Goal: Transaction & Acquisition: Purchase product/service

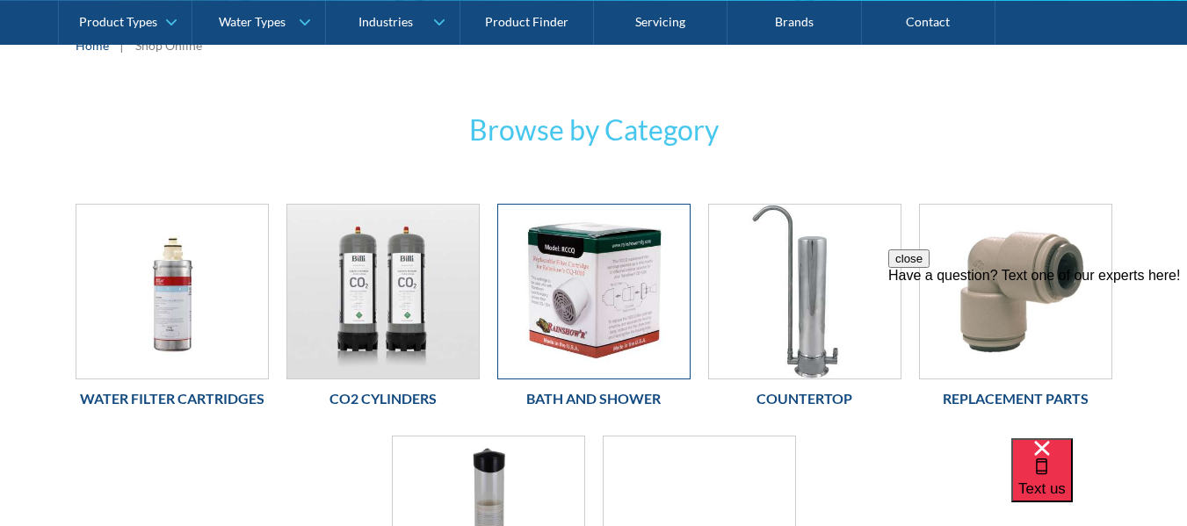
click at [601, 314] on img at bounding box center [593, 292] width 191 height 174
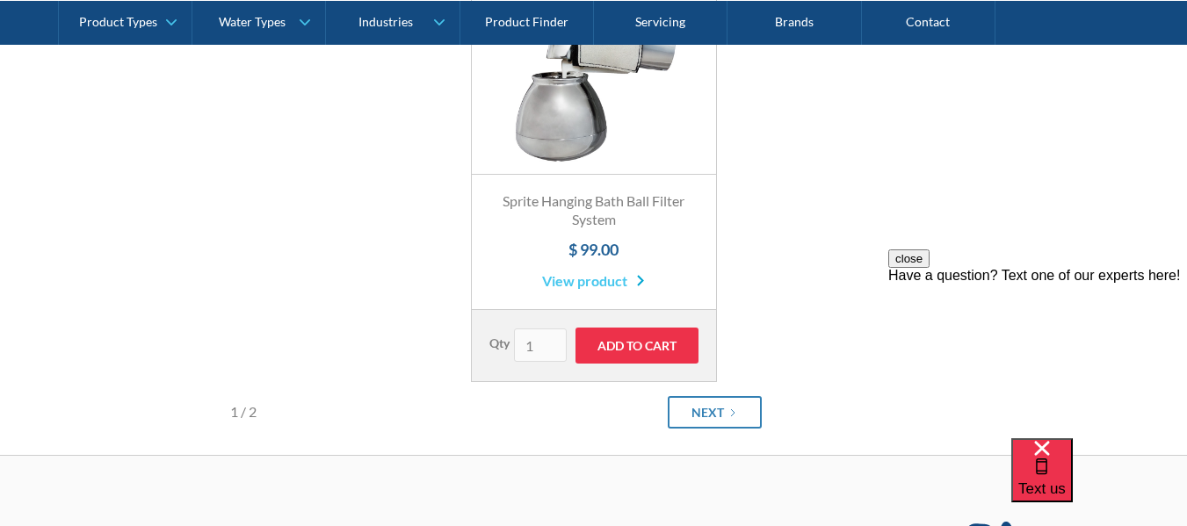
scroll to position [878, 0]
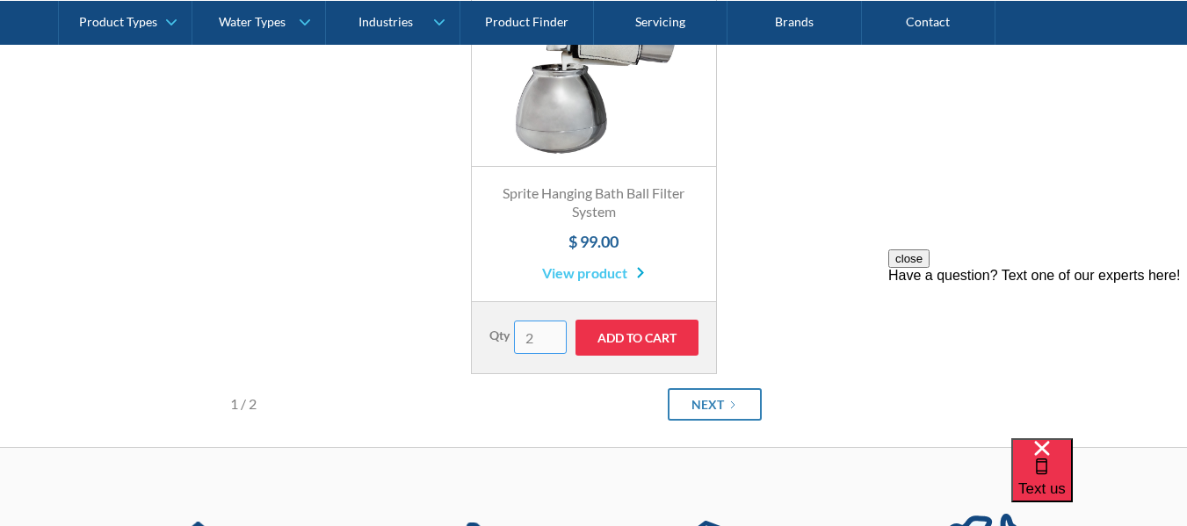
type input "2"
click at [652, 334] on input "Add to Cart" at bounding box center [636, 338] width 123 height 36
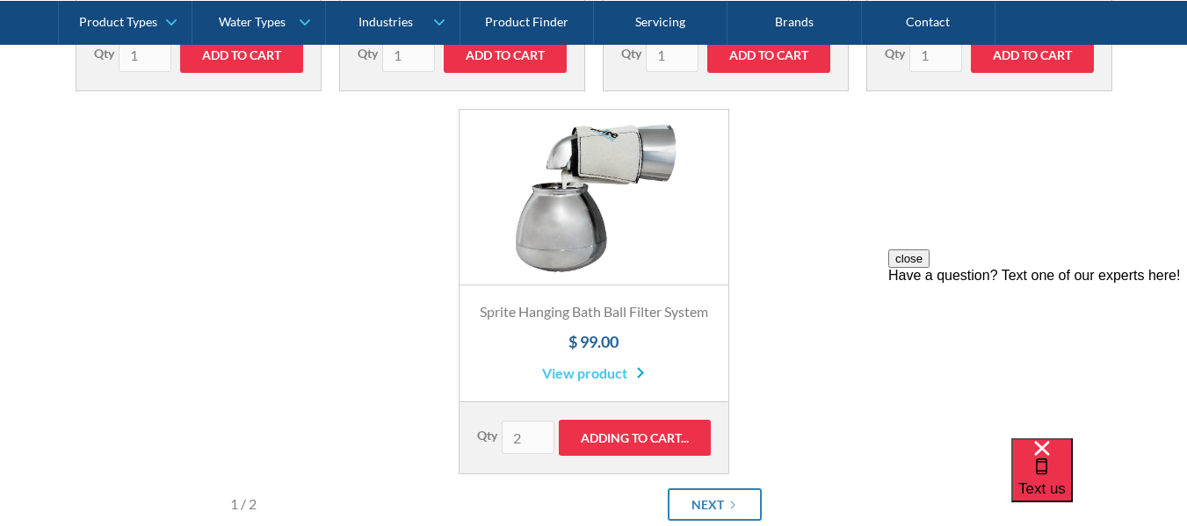
scroll to position [527, 0]
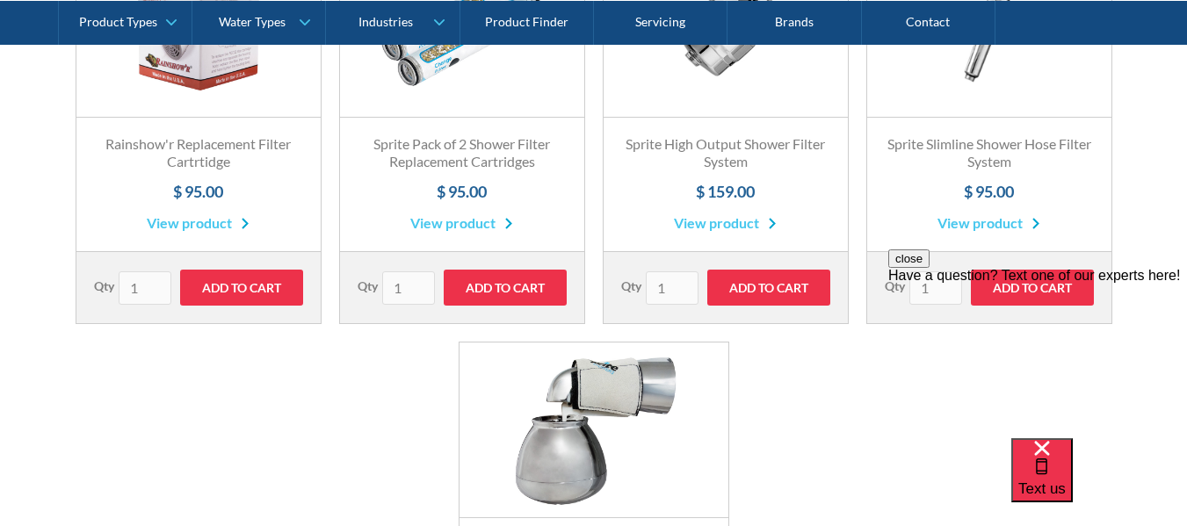
type input "Add to Cart"
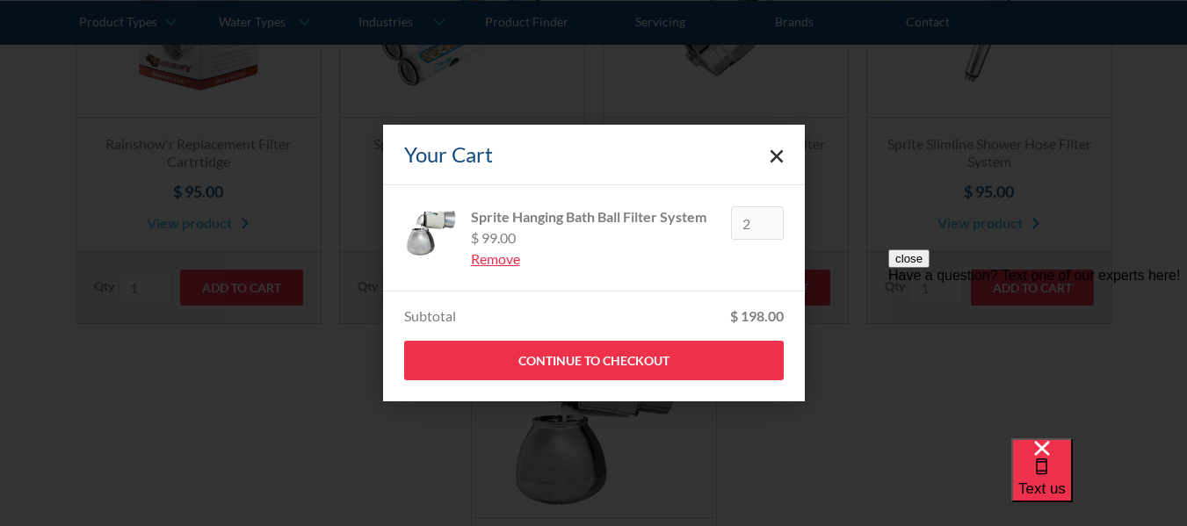
click at [778, 150] on icon "Close cart" at bounding box center [776, 156] width 14 height 14
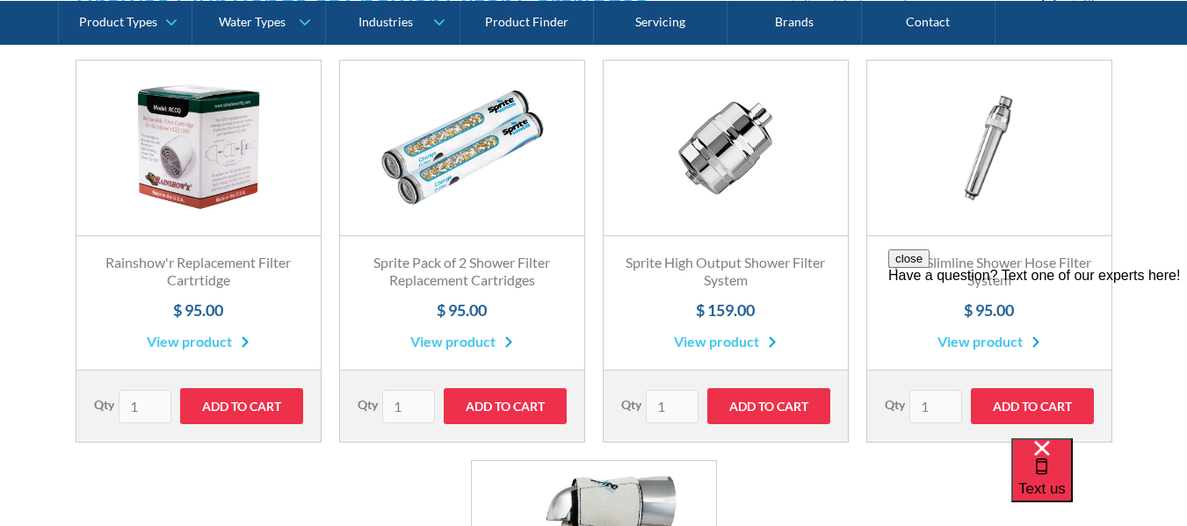
scroll to position [439, 0]
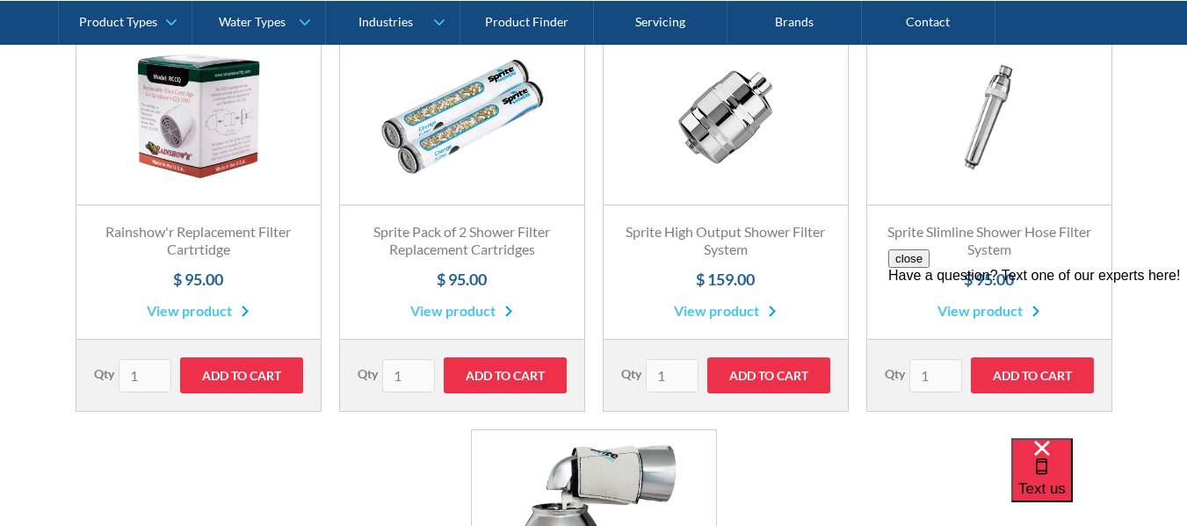
click at [728, 112] on link "Fits Most Brands Best Seller" at bounding box center [725, 118] width 244 height 176
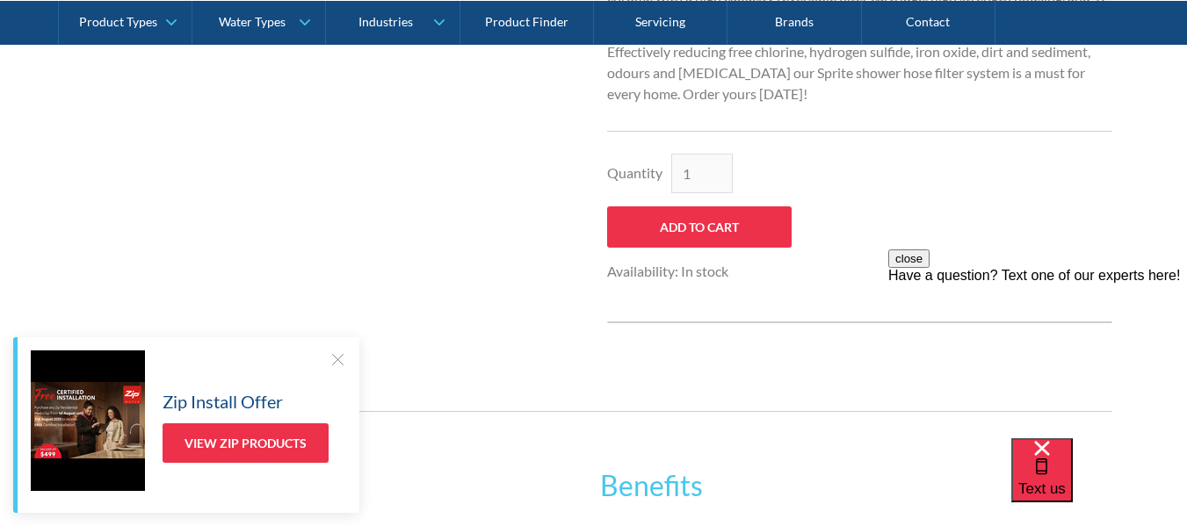
scroll to position [878, 0]
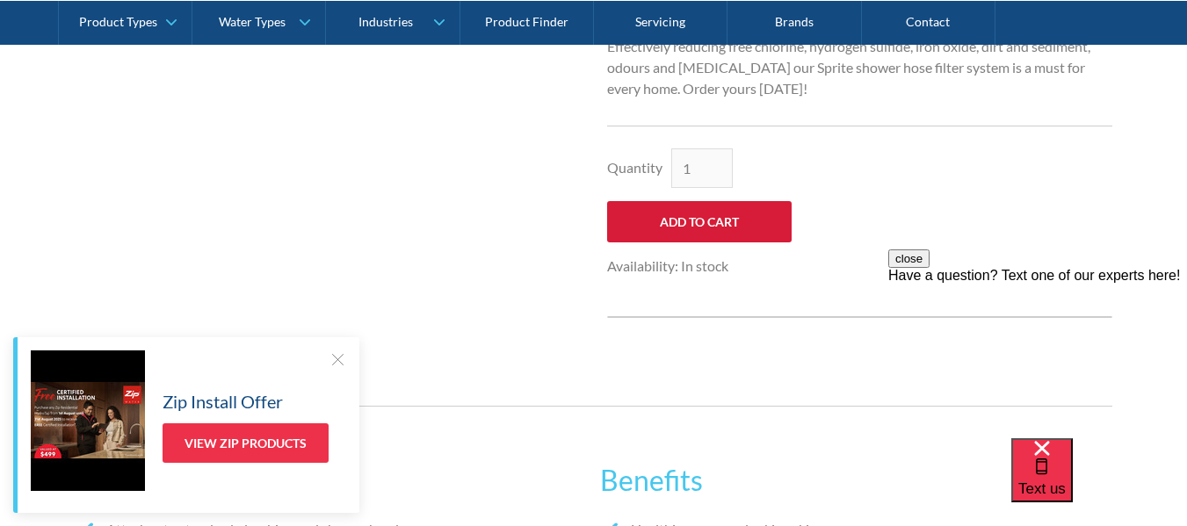
click at [682, 212] on input "Add to Cart" at bounding box center [699, 221] width 184 height 41
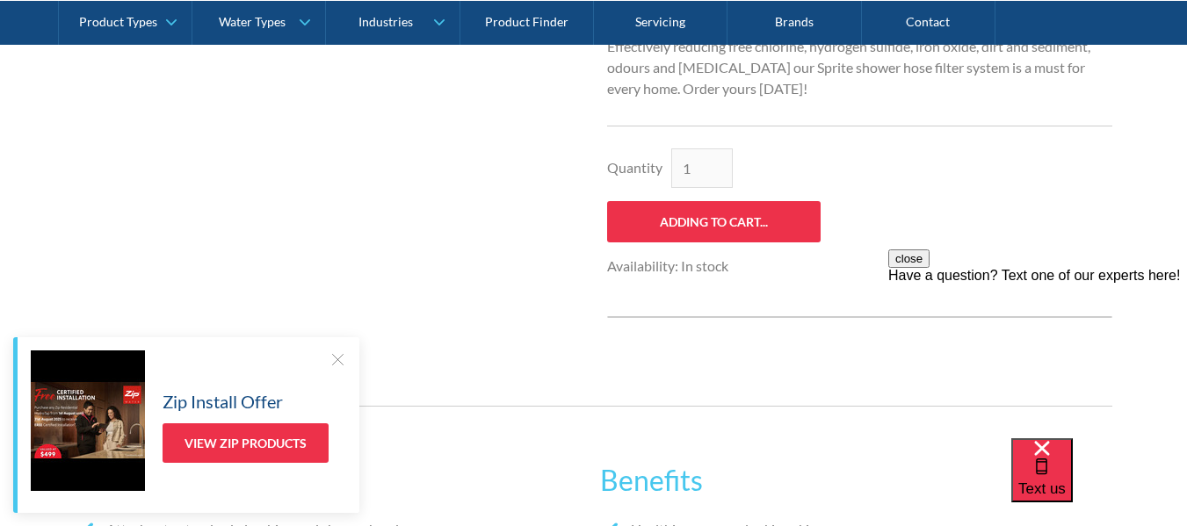
type input "Add to Cart"
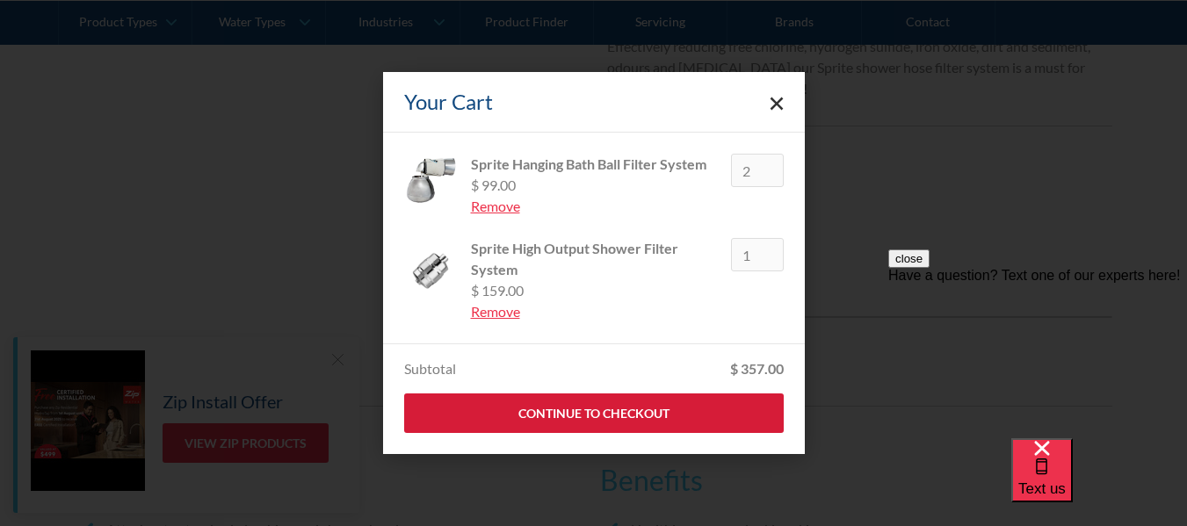
click at [619, 411] on link "Continue to Checkout" at bounding box center [593, 413] width 379 height 40
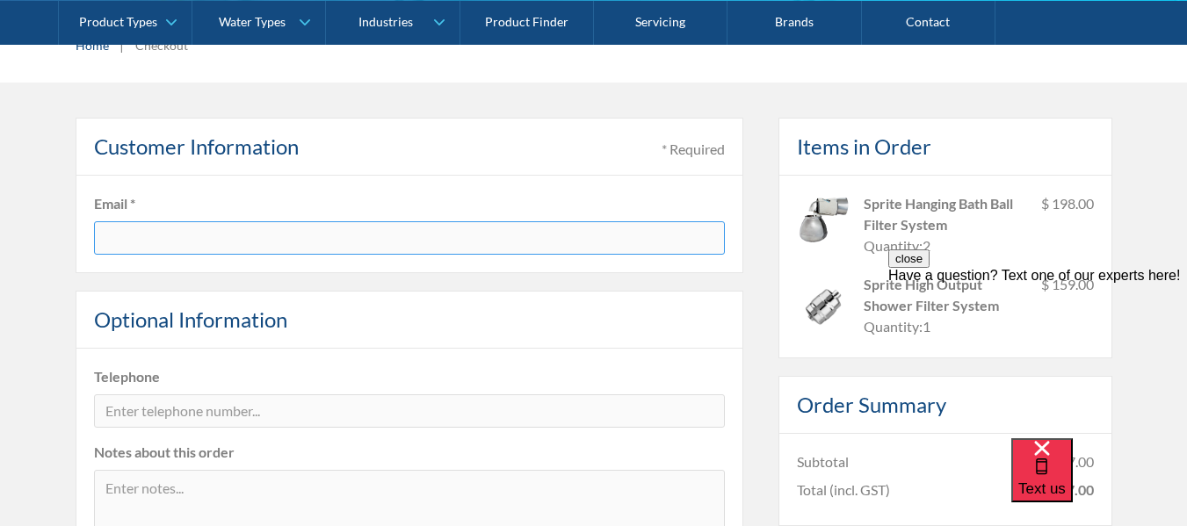
click at [176, 236] on input "text" at bounding box center [409, 237] width 631 height 33
type input "aussilk@bigpond.com"
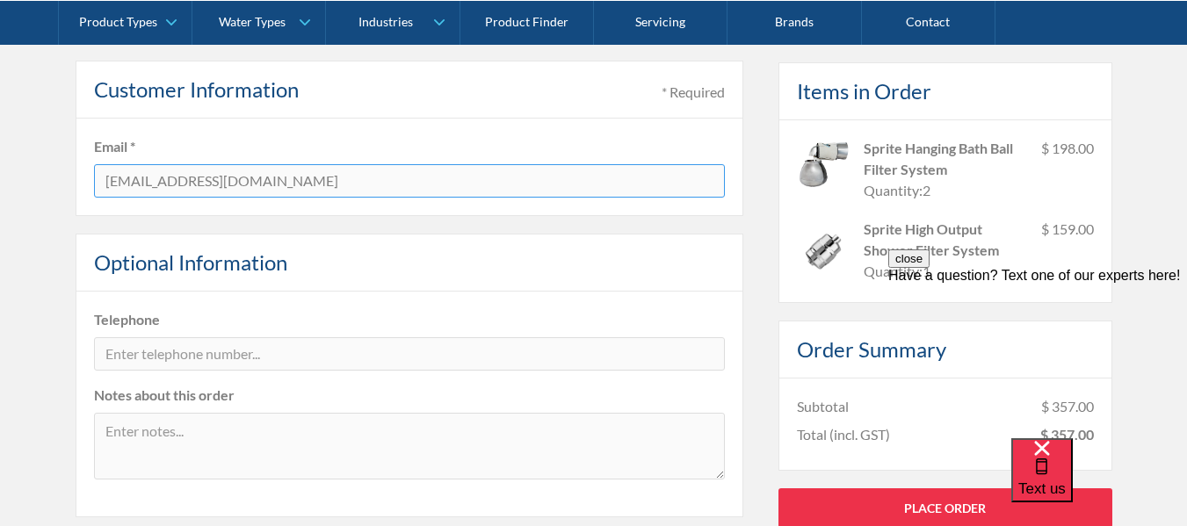
scroll to position [351, 0]
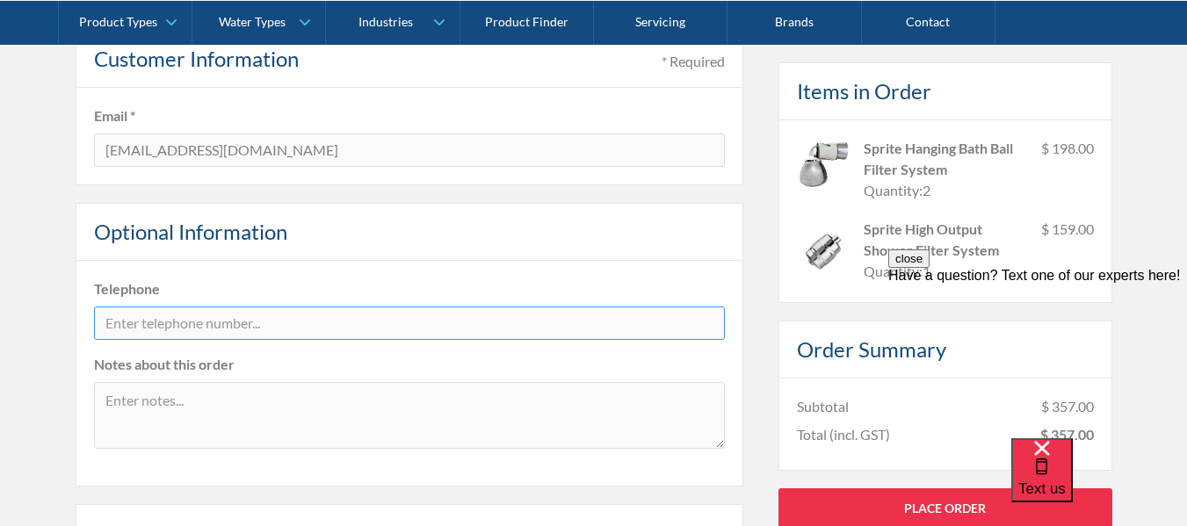
click at [226, 322] on input "tel" at bounding box center [409, 323] width 631 height 33
type input "+61-416016102"
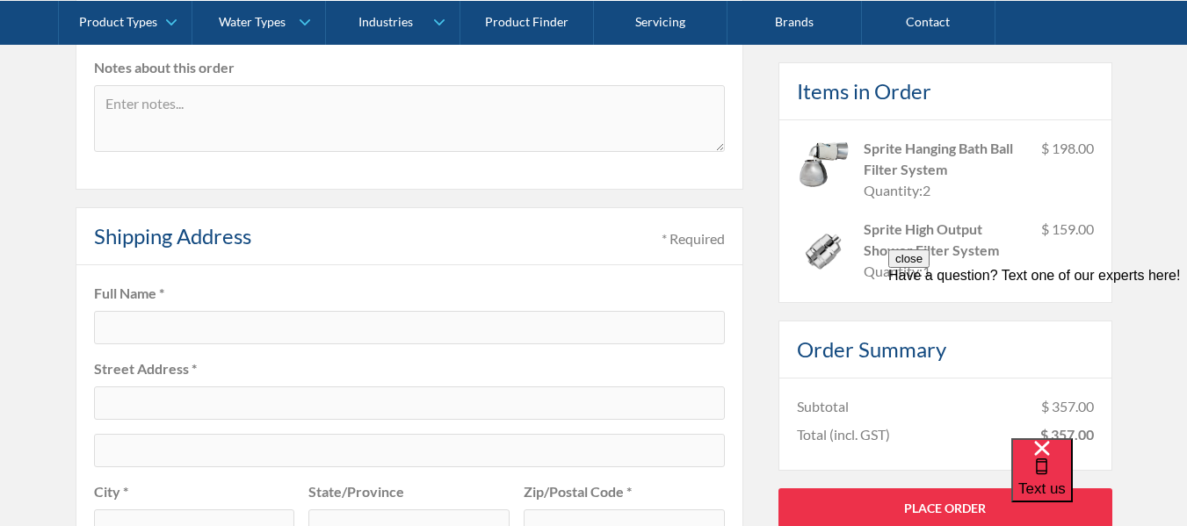
scroll to position [703, 0]
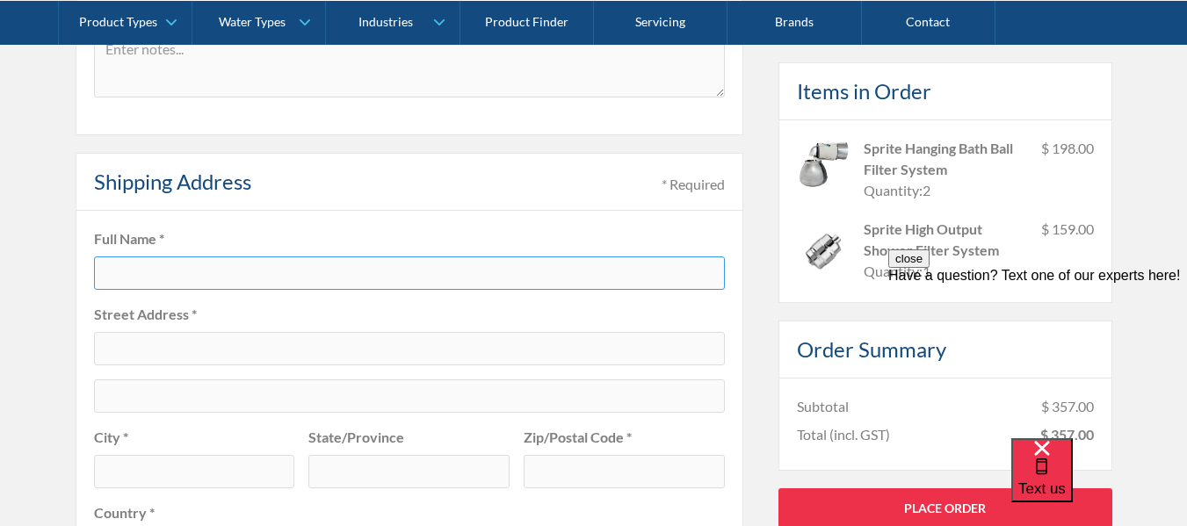
click at [204, 278] on input "text" at bounding box center [409, 272] width 631 height 33
type input "Michael Silk"
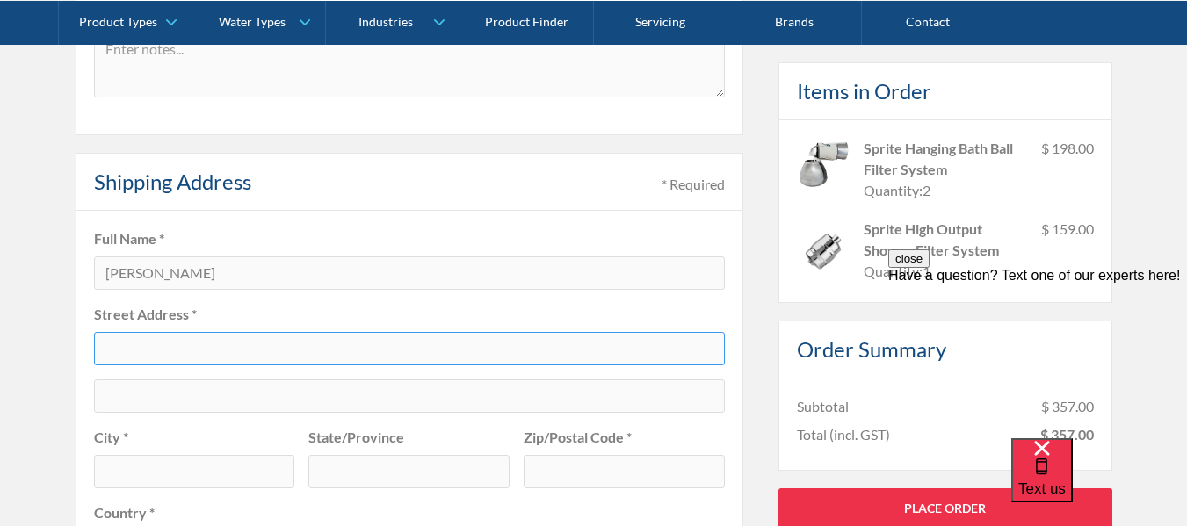
type input "P.O. Box 506"
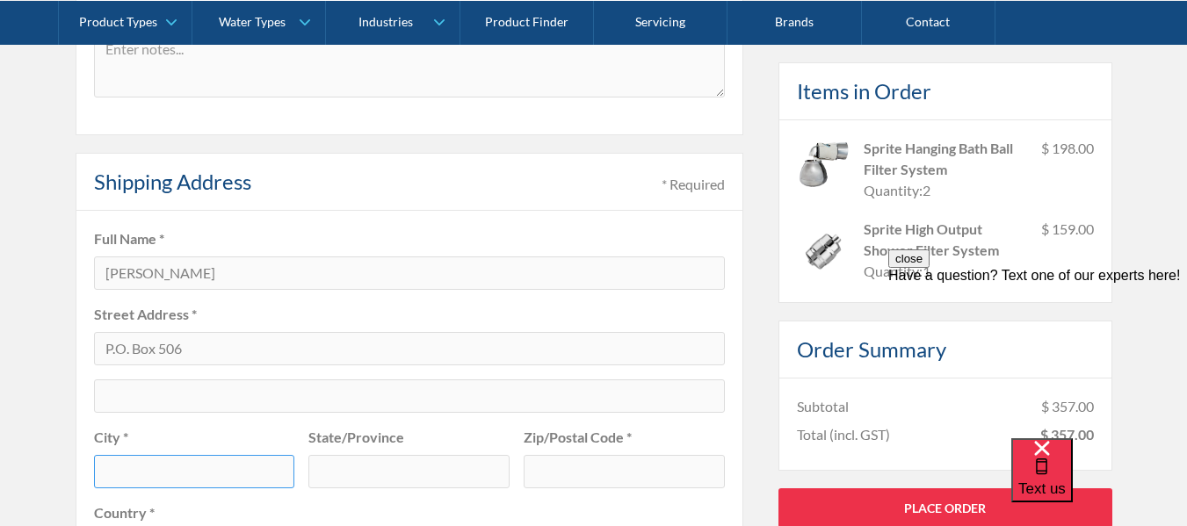
type input "Balnarring"
type input "VIC"
type input "3926"
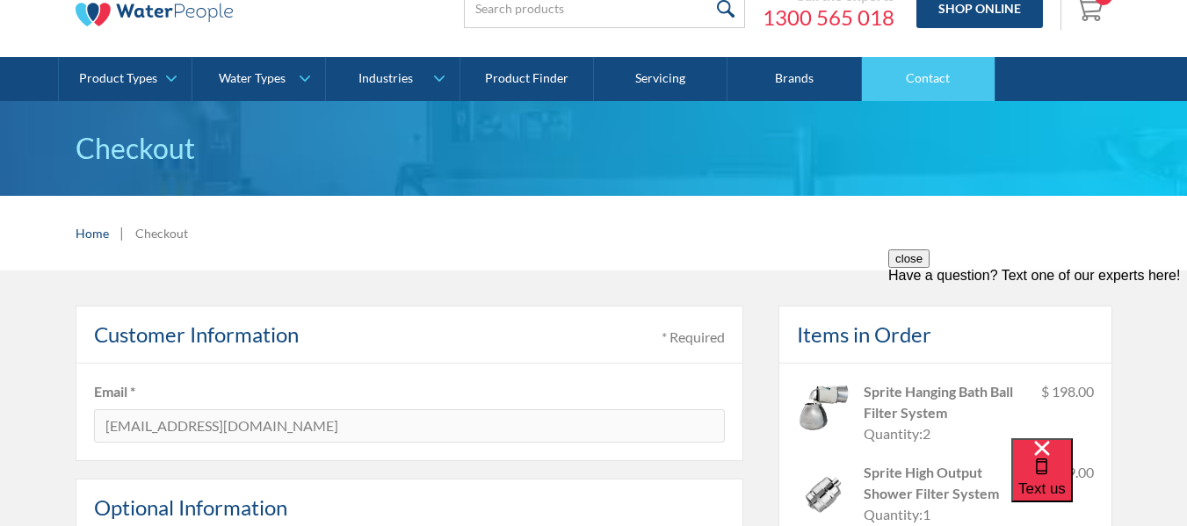
scroll to position [0, 0]
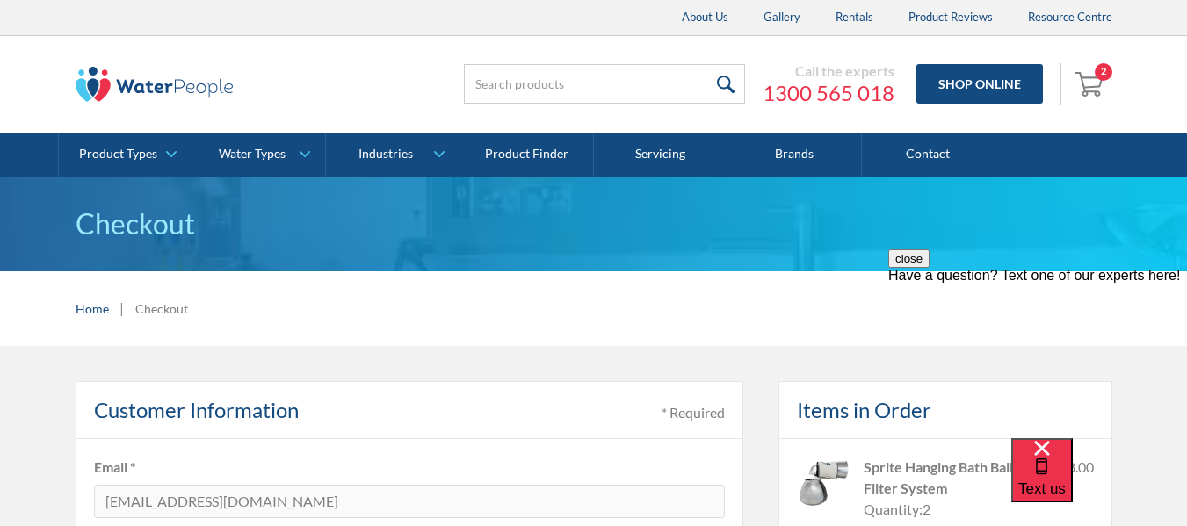
click at [1090, 83] on img "Open cart containing 2 items" at bounding box center [1090, 83] width 33 height 28
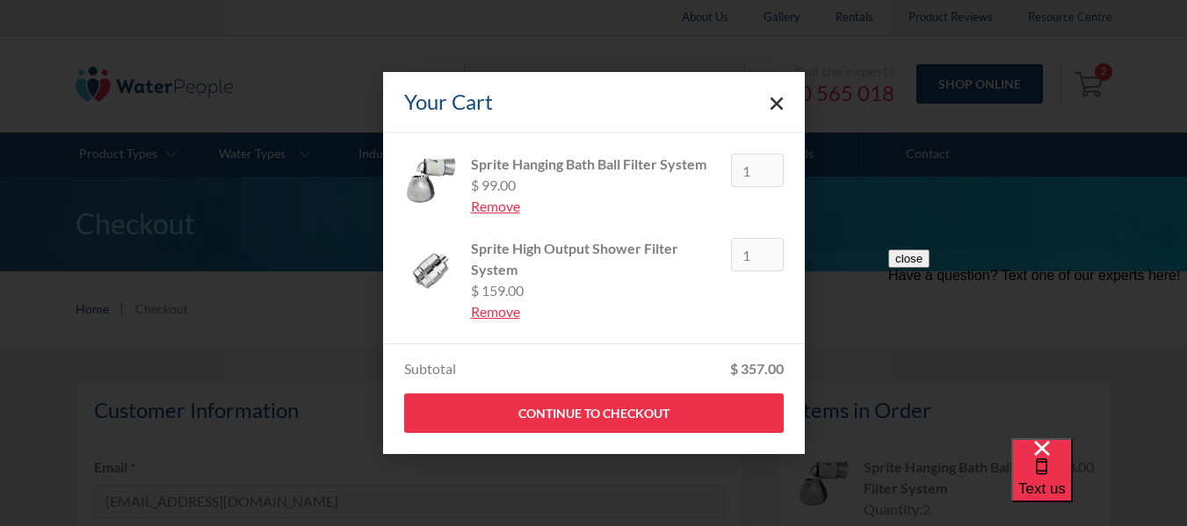
type input "1"
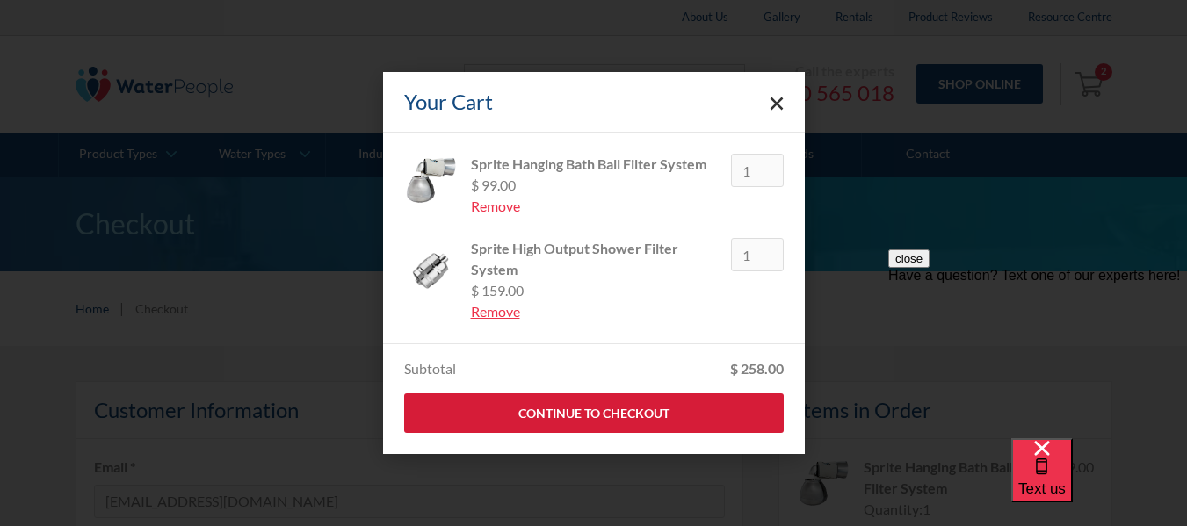
click at [590, 406] on link "Continue to Checkout" at bounding box center [593, 413] width 379 height 40
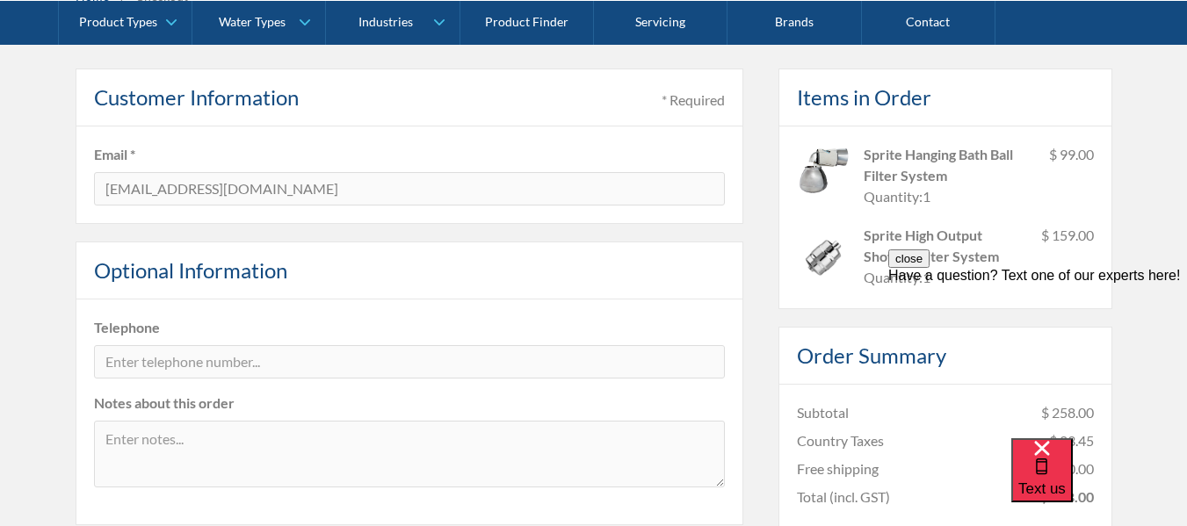
scroll to position [263, 0]
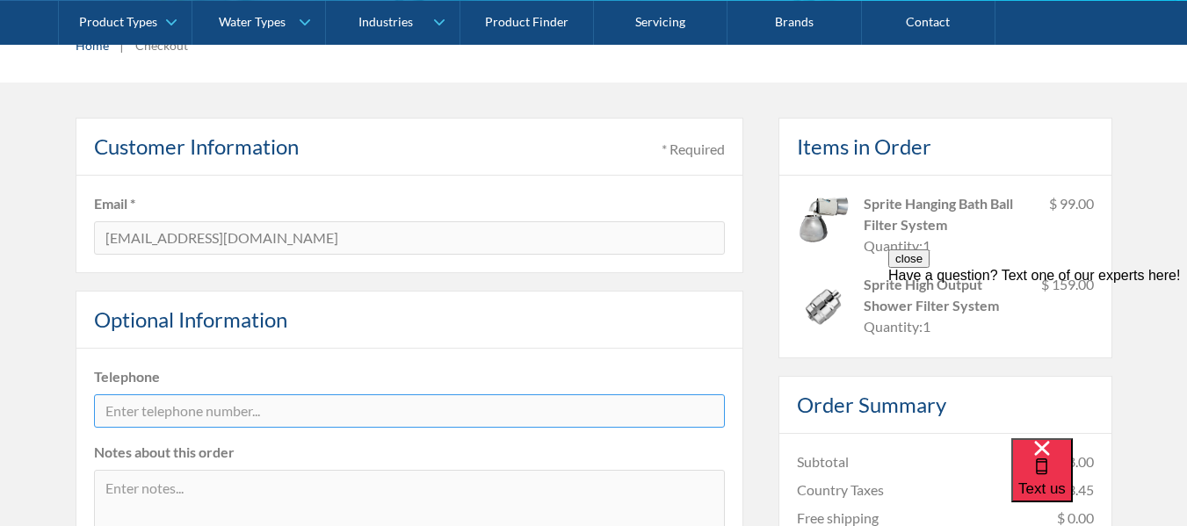
click at [273, 412] on input "tel" at bounding box center [409, 410] width 631 height 33
type input "[PHONE_NUMBER]"
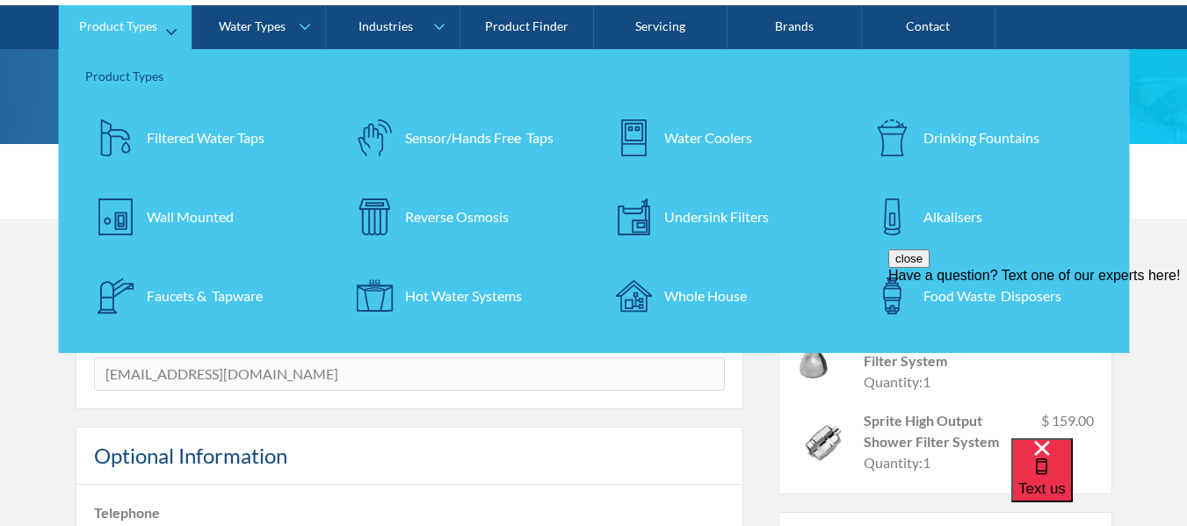
scroll to position [88, 0]
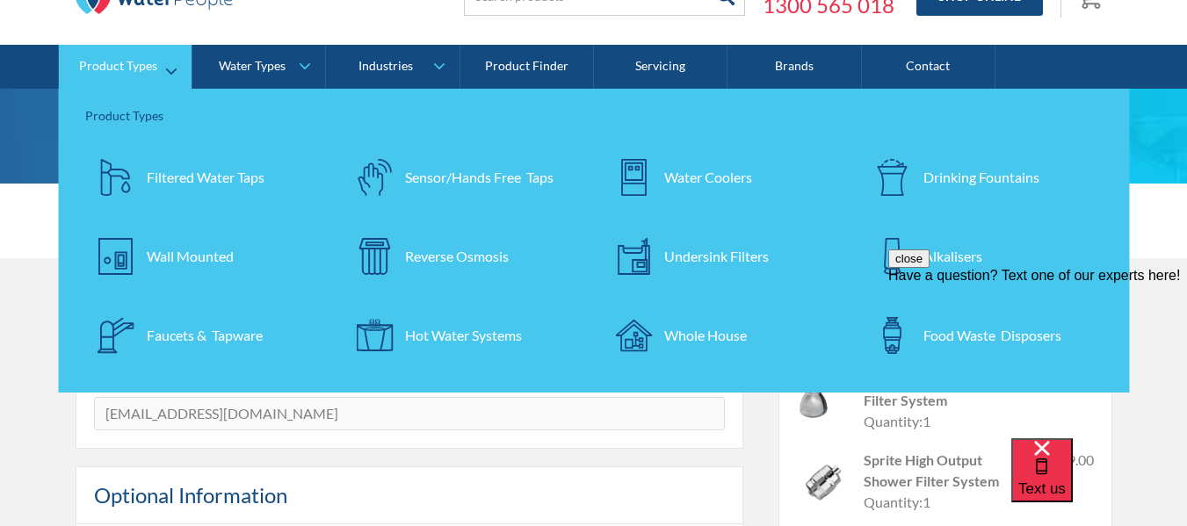
click at [235, 333] on div "Faucets & Tapware" at bounding box center [205, 335] width 116 height 21
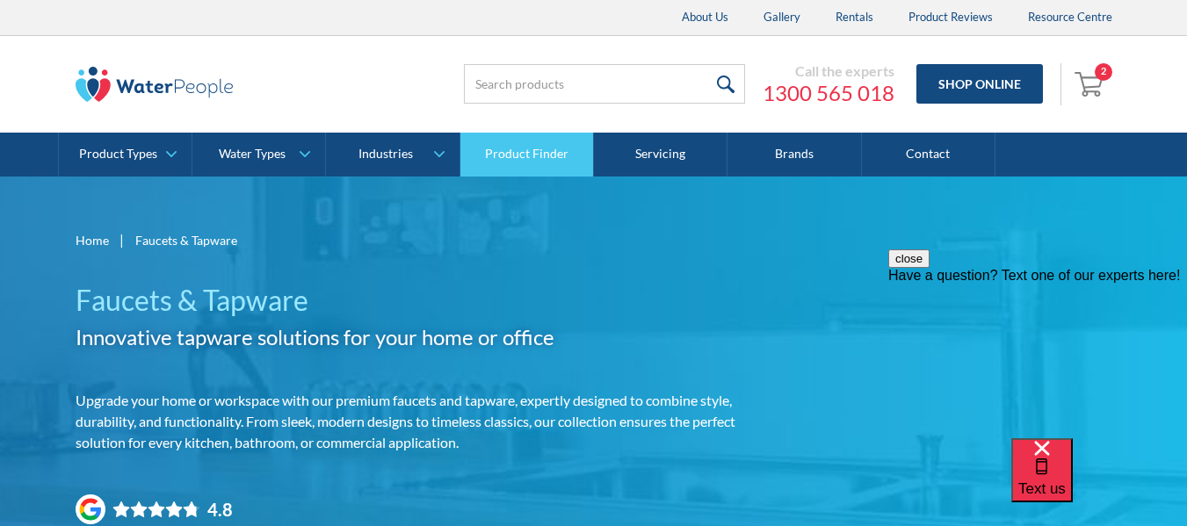
click at [545, 149] on link "Product Finder" at bounding box center [527, 155] width 134 height 44
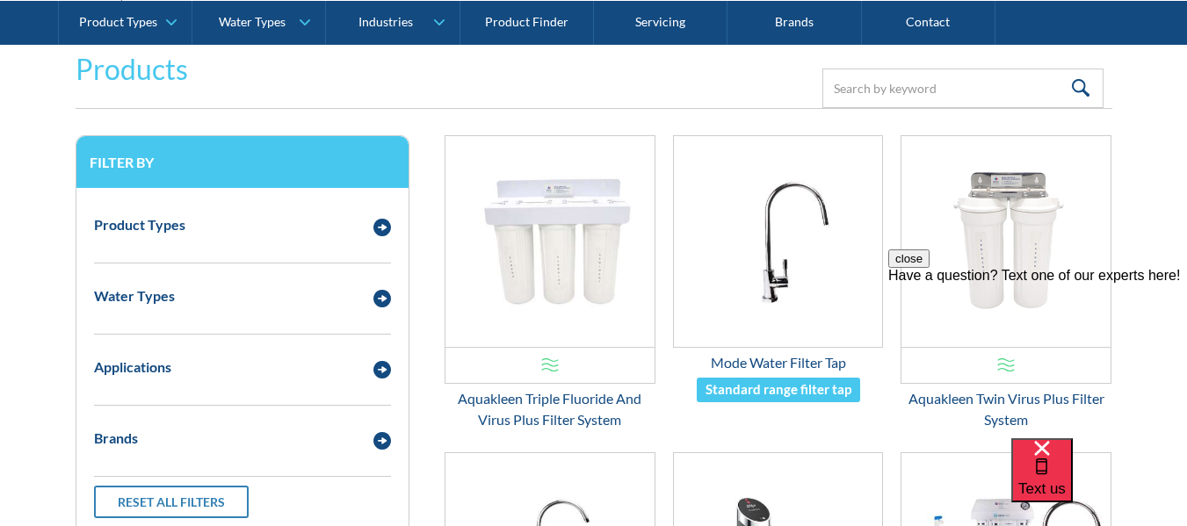
scroll to position [351, 0]
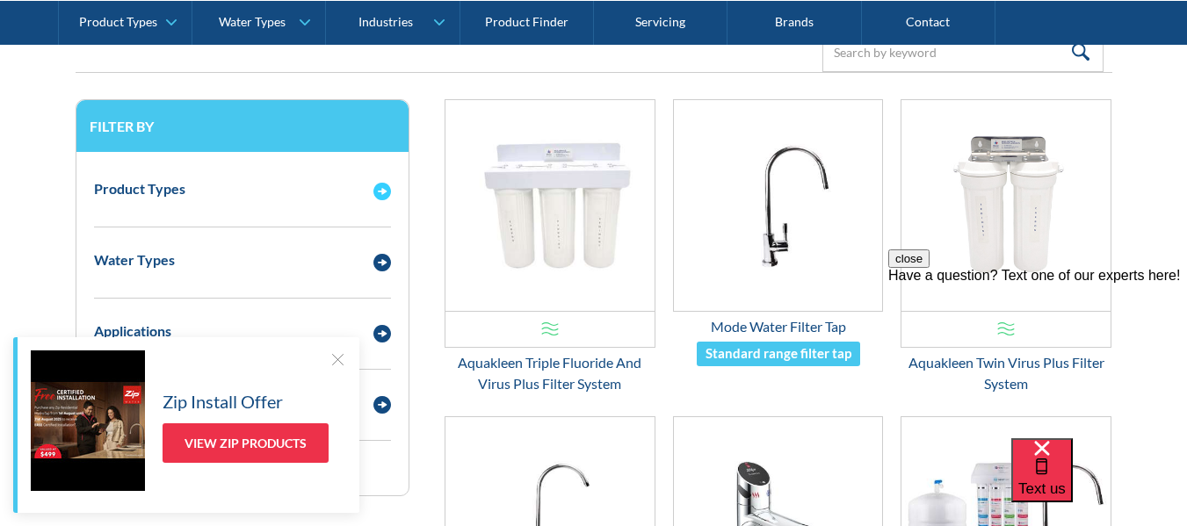
click at [382, 190] on img "Email Form 3" at bounding box center [382, 192] width 18 height 18
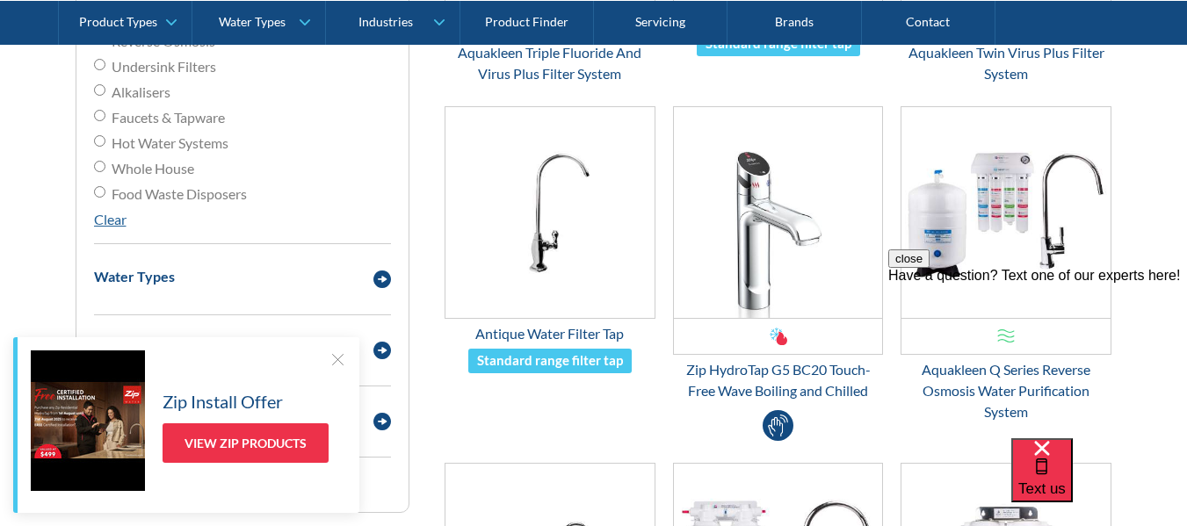
scroll to position [703, 0]
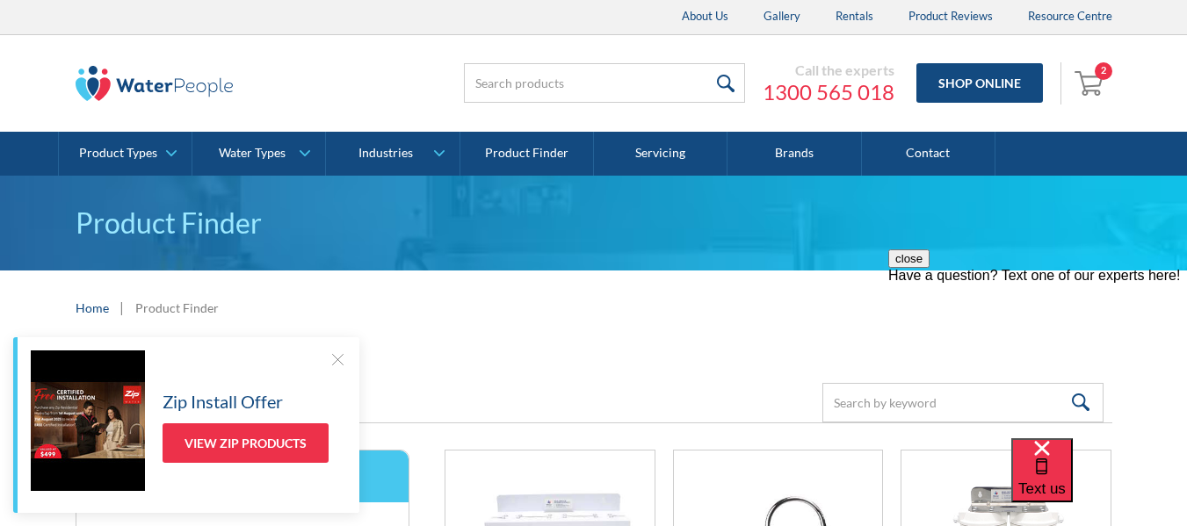
scroll to position [0, 0]
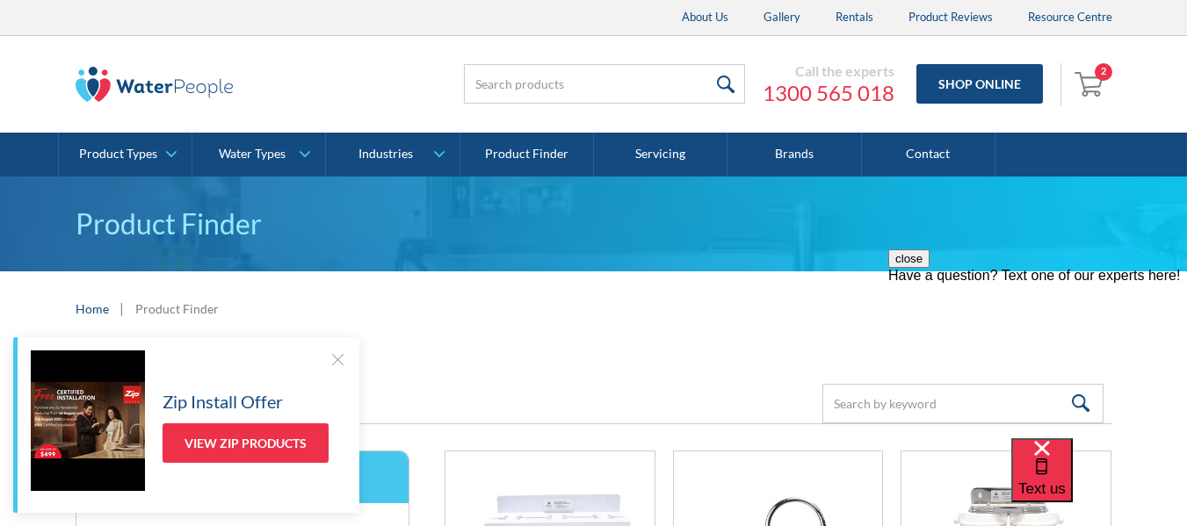
click at [1091, 79] on img "Open cart containing 2 items" at bounding box center [1090, 83] width 33 height 28
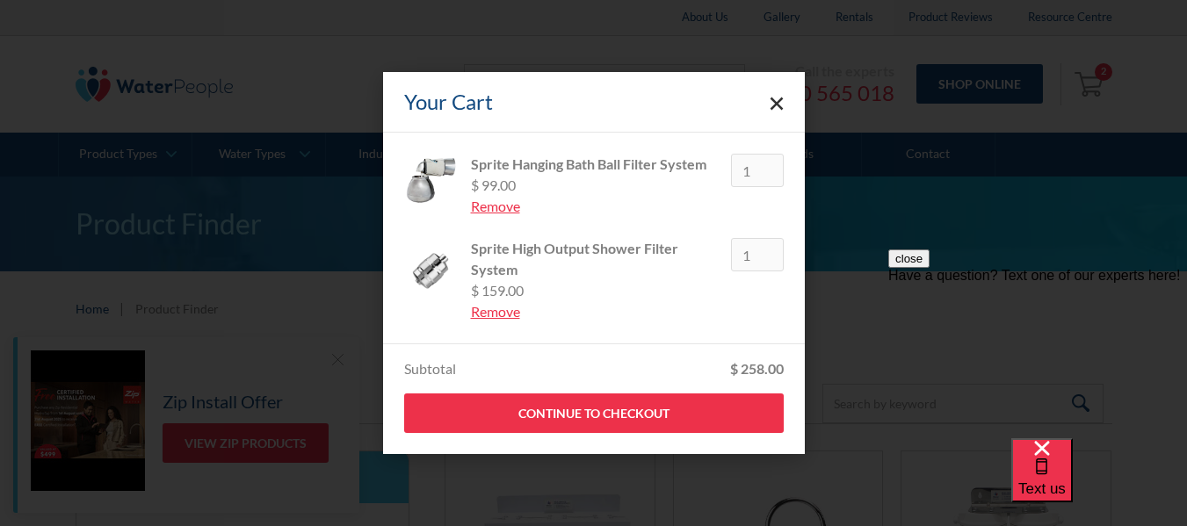
click at [532, 41] on div "Your Cart Sprite Hanging Bath Ball Filter System $ 99.00 Remove 1 Sprite High O…" at bounding box center [593, 263] width 1187 height 526
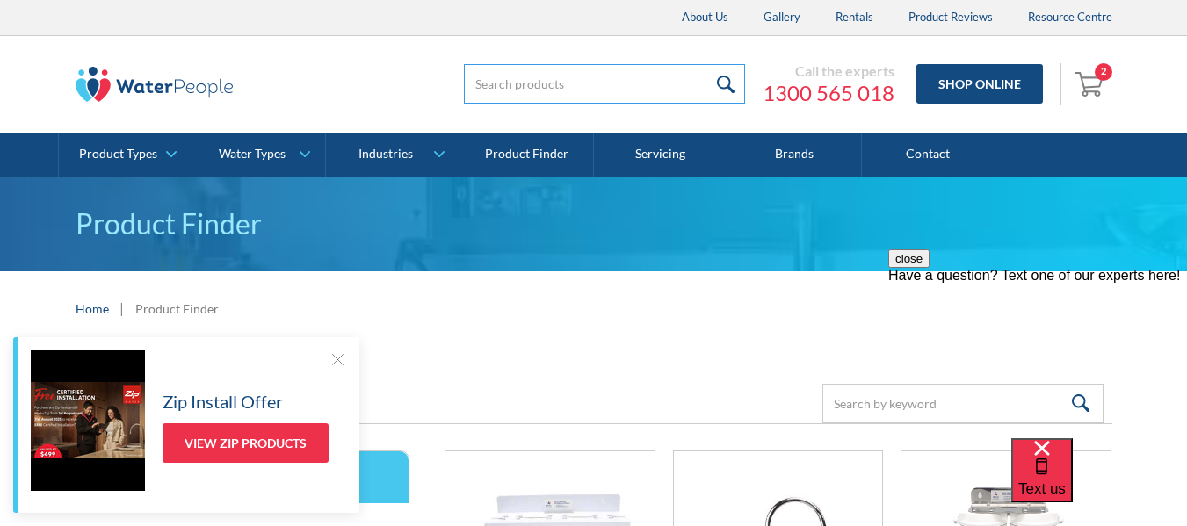
click at [652, 81] on input "search" at bounding box center [604, 84] width 281 height 40
type input "bath ball filter"
click at [707, 64] on input "submit" at bounding box center [726, 84] width 38 height 40
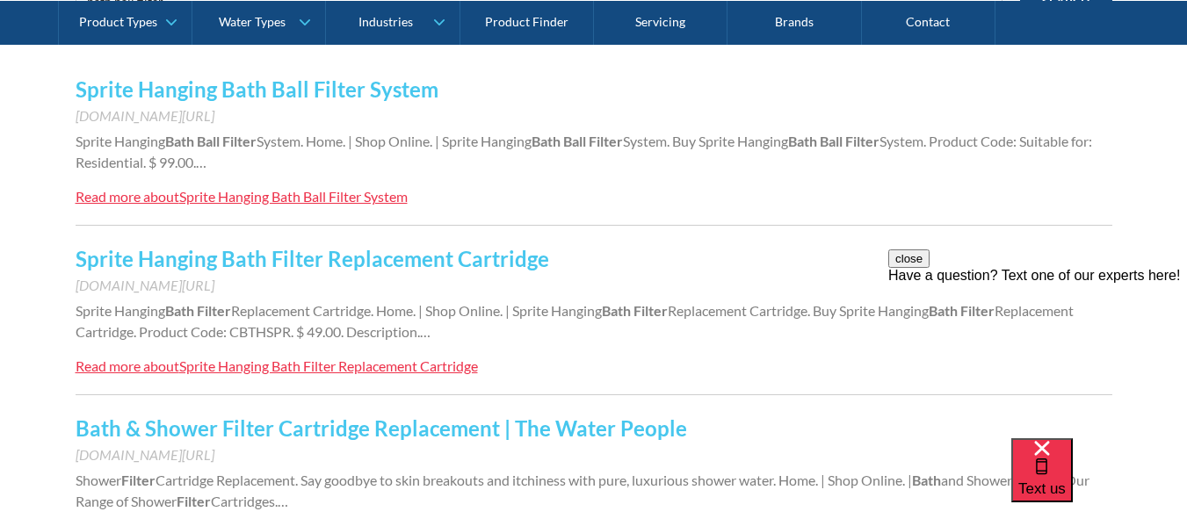
scroll to position [439, 0]
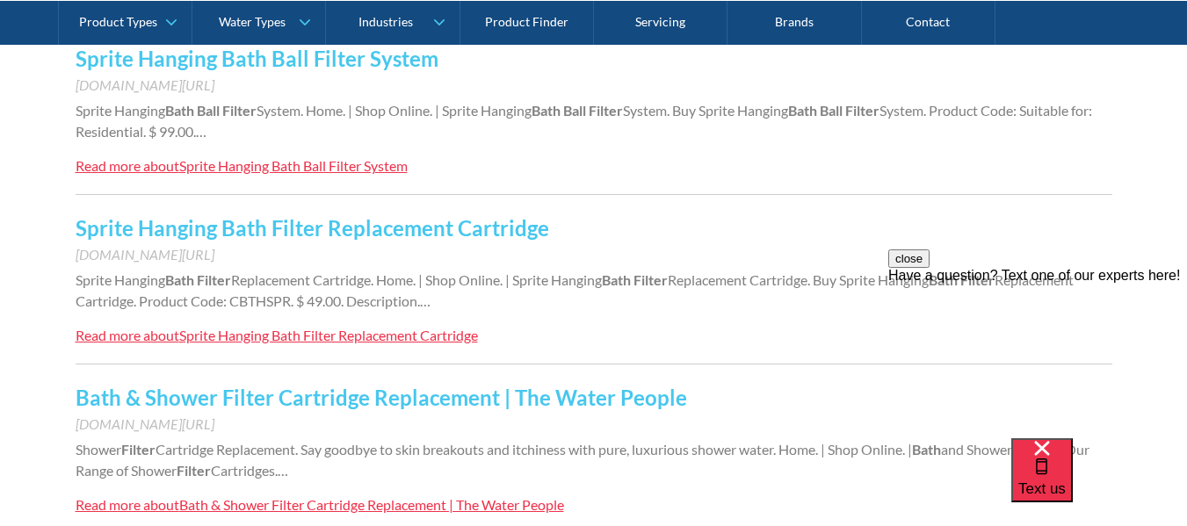
click at [381, 338] on div "Sprite Hanging Bath Filter Replacement Cartridge" at bounding box center [328, 335] width 299 height 17
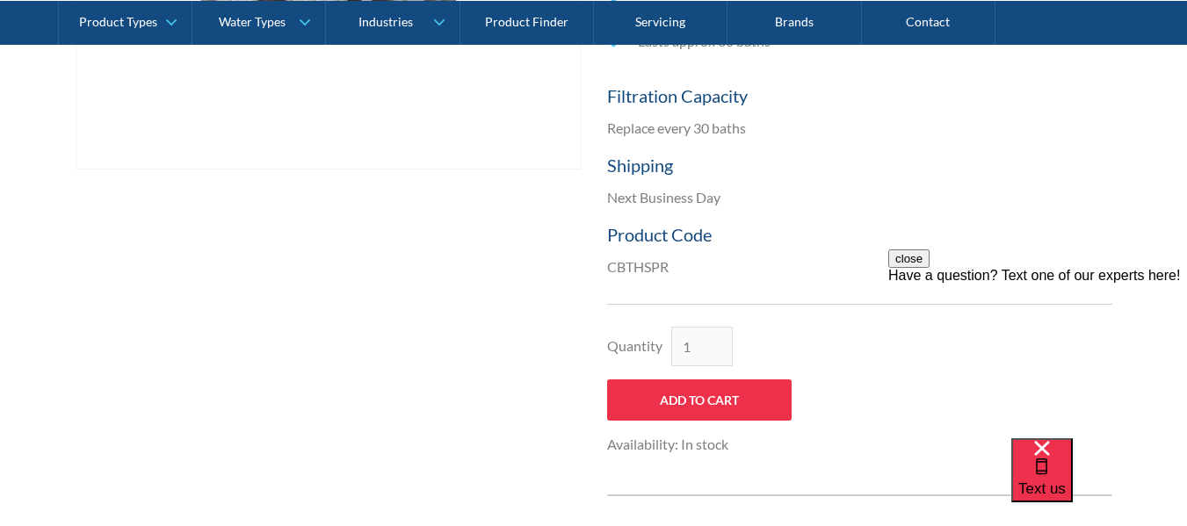
scroll to position [790, 0]
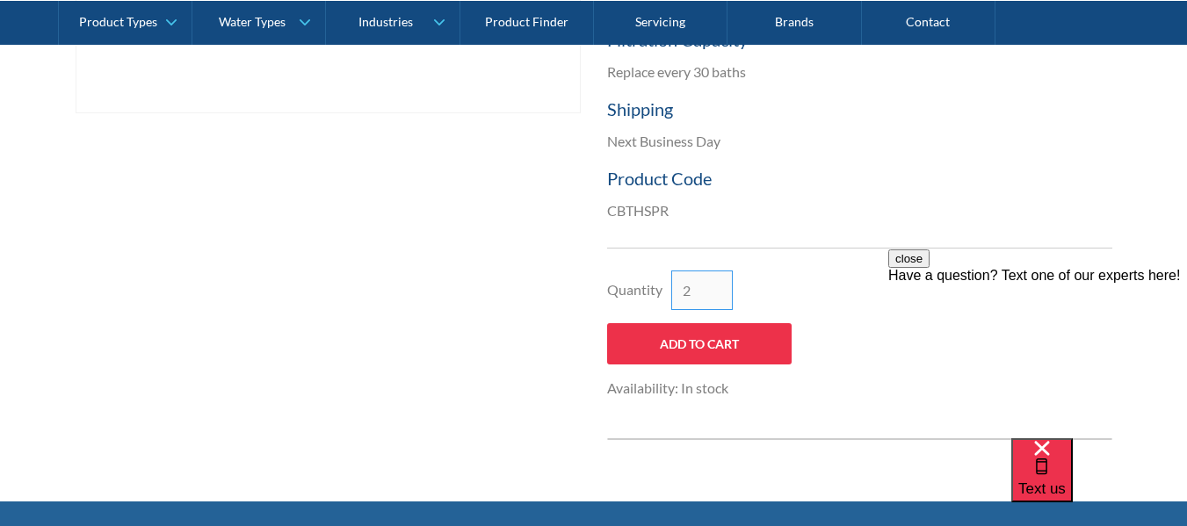
click at [718, 285] on input "2" at bounding box center [701, 291] width 61 height 40
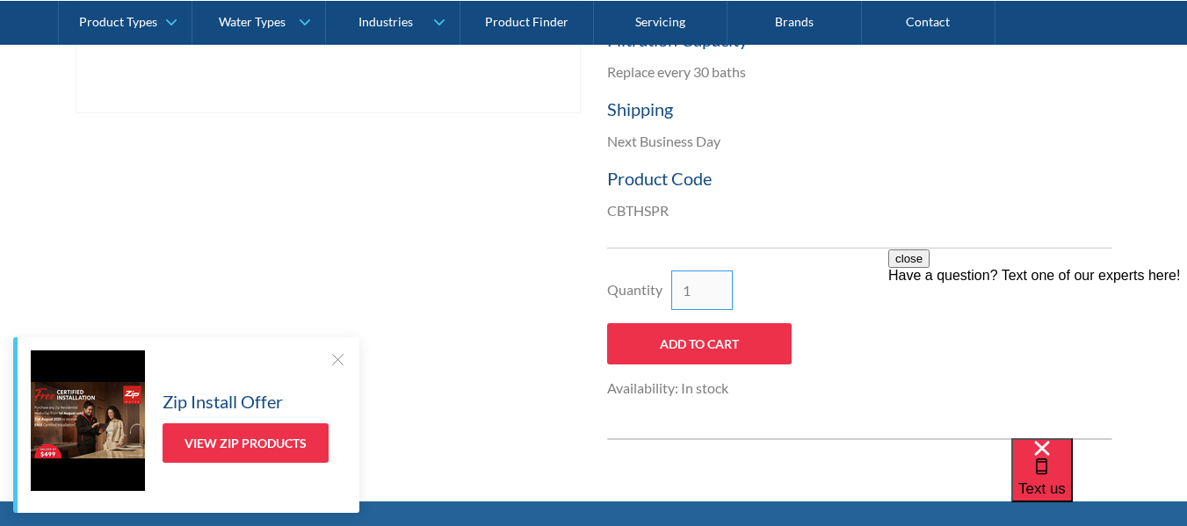
type input "1"
click at [722, 295] on input "1" at bounding box center [701, 291] width 61 height 40
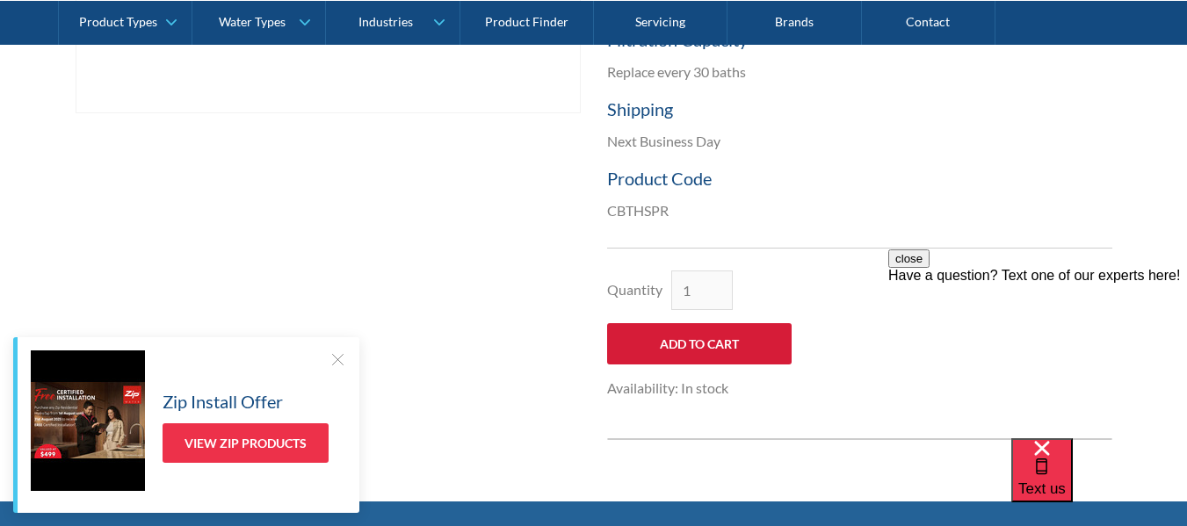
click at [716, 345] on input "Add to Cart" at bounding box center [699, 343] width 184 height 41
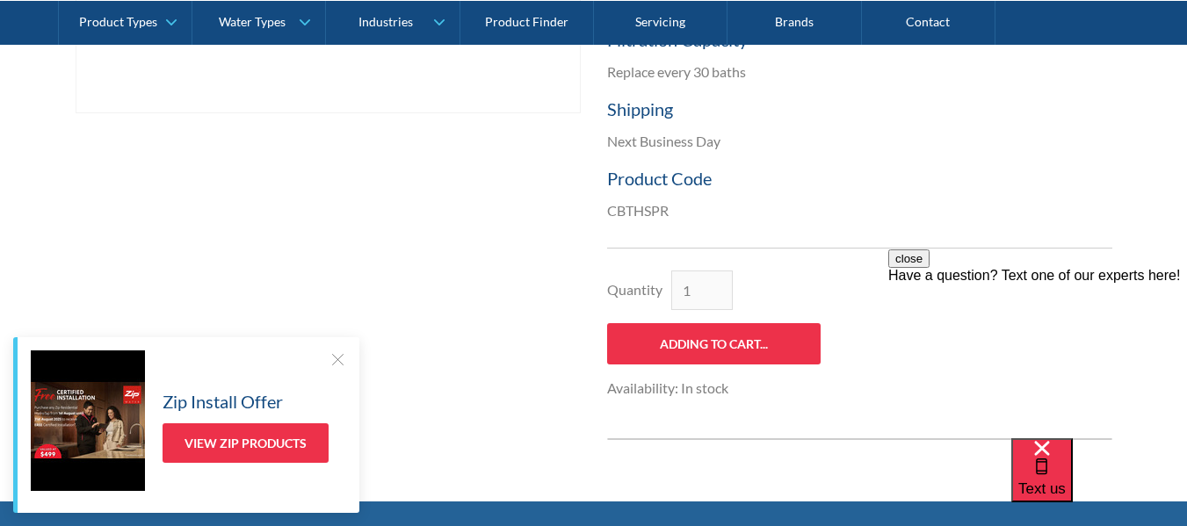
type input "Add to Cart"
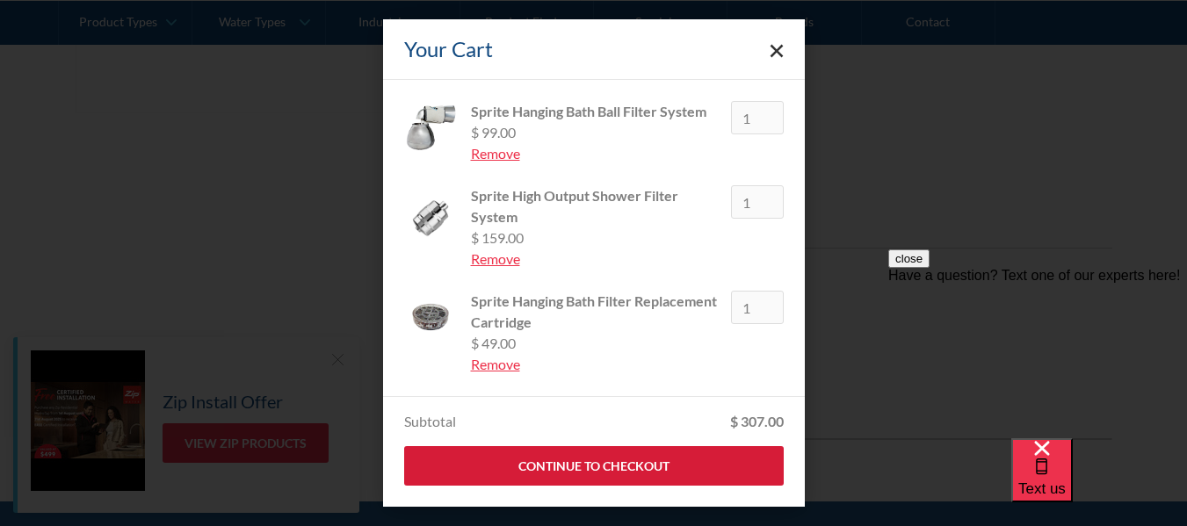
click at [625, 465] on link "Continue to Checkout" at bounding box center [593, 466] width 379 height 40
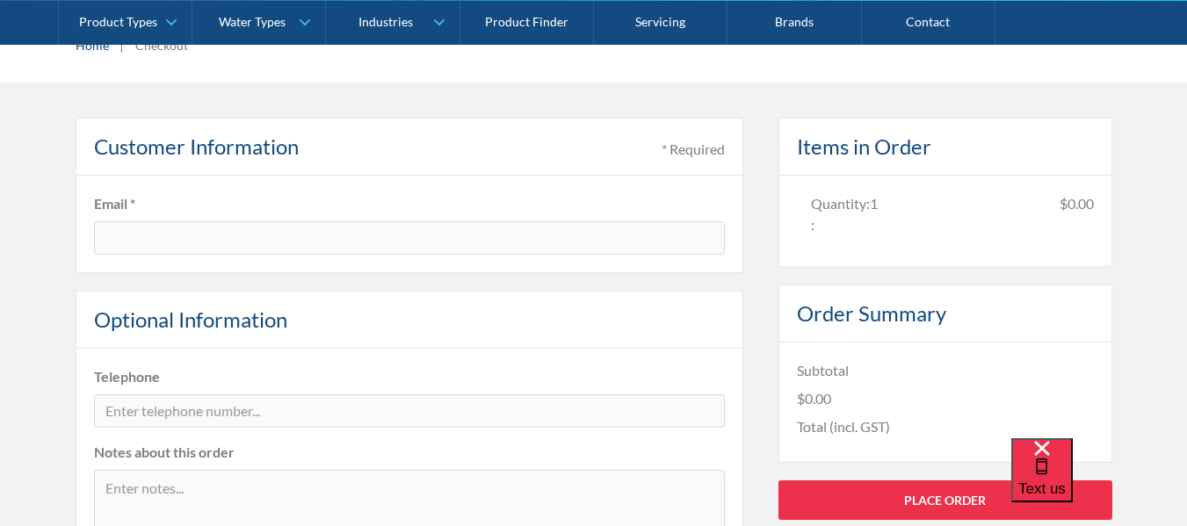
type input "[EMAIL_ADDRESS][DOMAIN_NAME]"
type input "[PERSON_NAME]"
type input "P.O. Box 506"
type input "Balnarring"
type input "VIC"
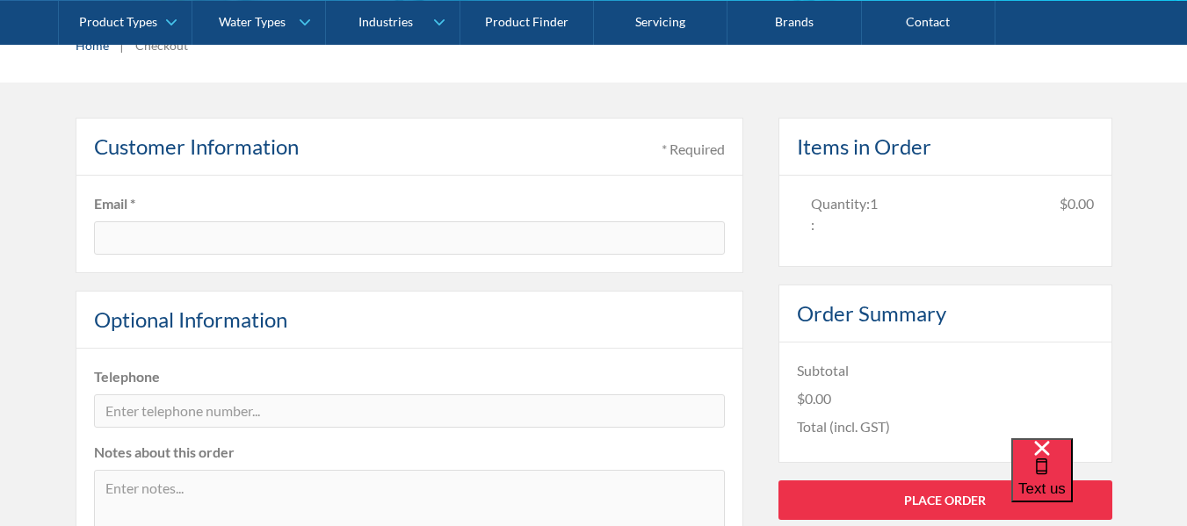
type input "3926"
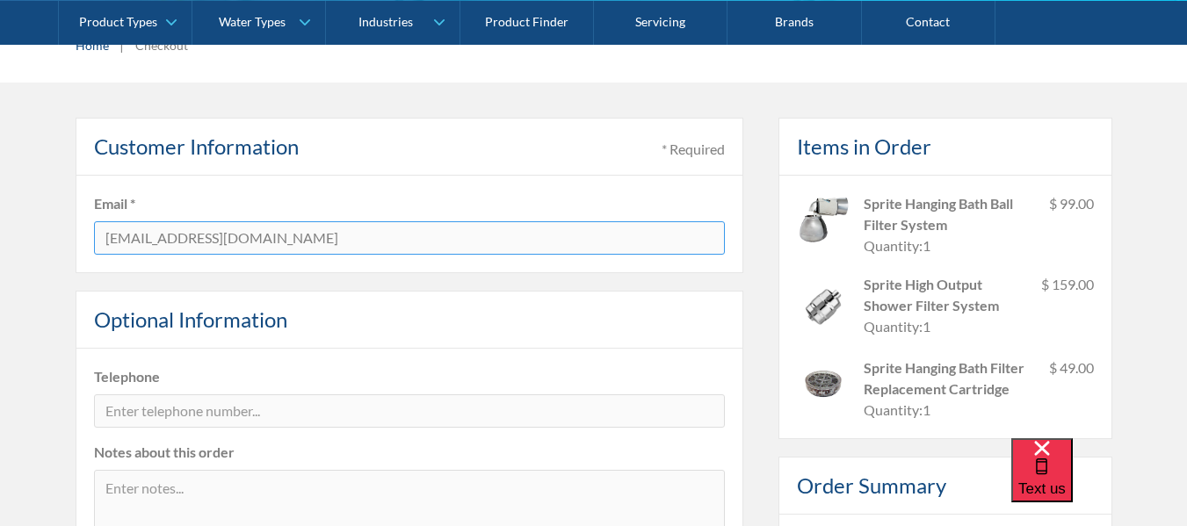
click at [170, 243] on input "[EMAIL_ADDRESS][DOMAIN_NAME]" at bounding box center [409, 237] width 631 height 33
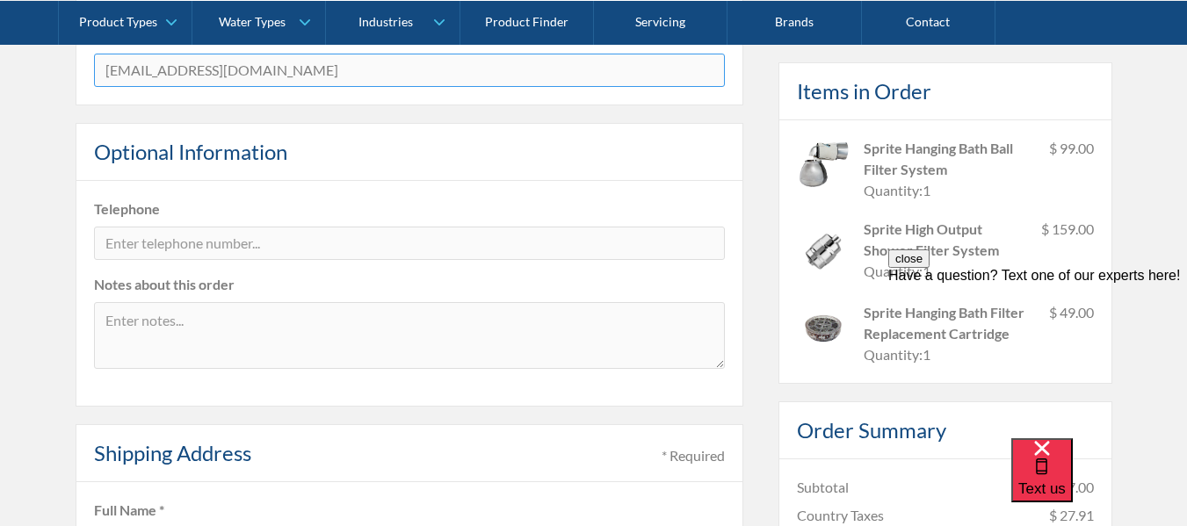
scroll to position [439, 0]
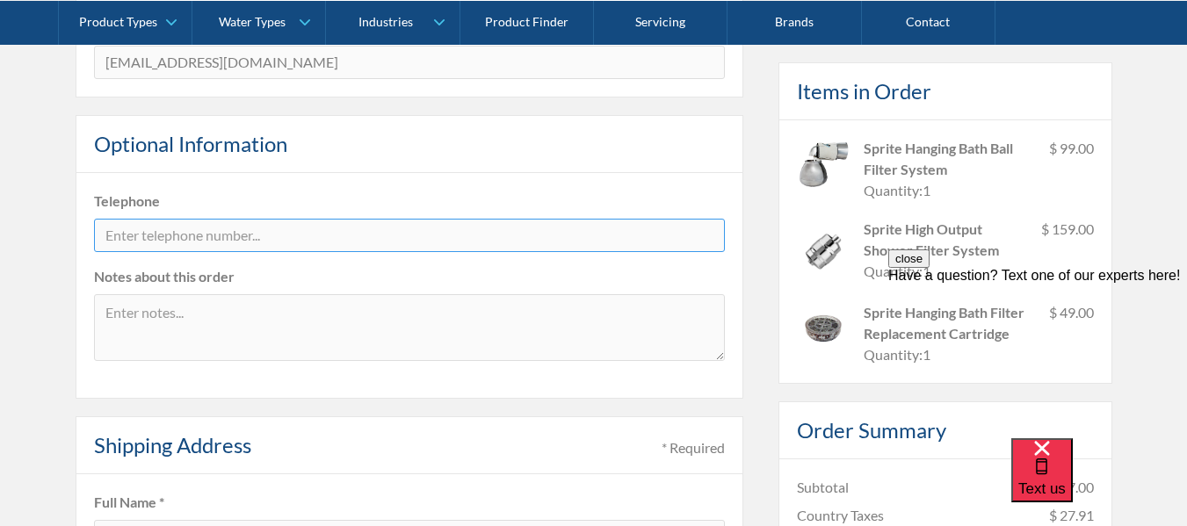
click at [242, 241] on input "tel" at bounding box center [409, 235] width 631 height 33
type input "[PHONE_NUMBER]"
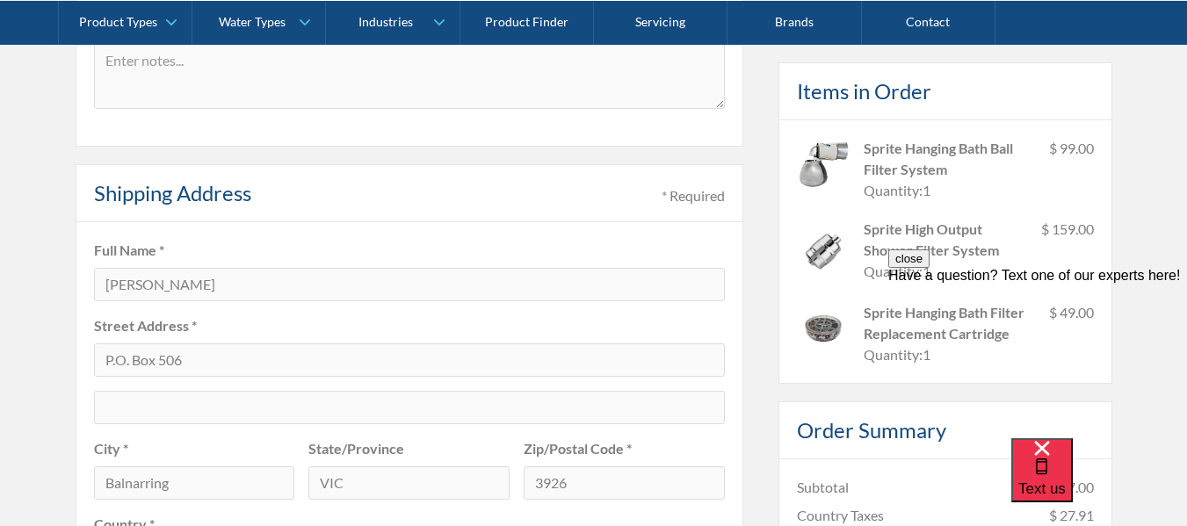
scroll to position [694, 0]
click at [1150, 256] on div "close Have a question? Text one of our experts here!" at bounding box center [1037, 354] width 299 height 211
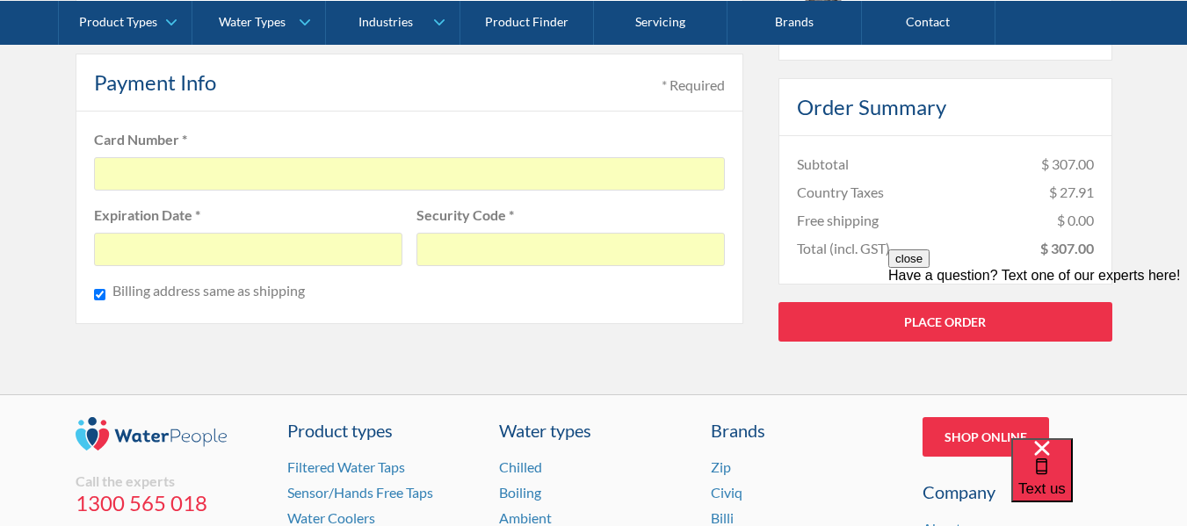
scroll to position [1396, 0]
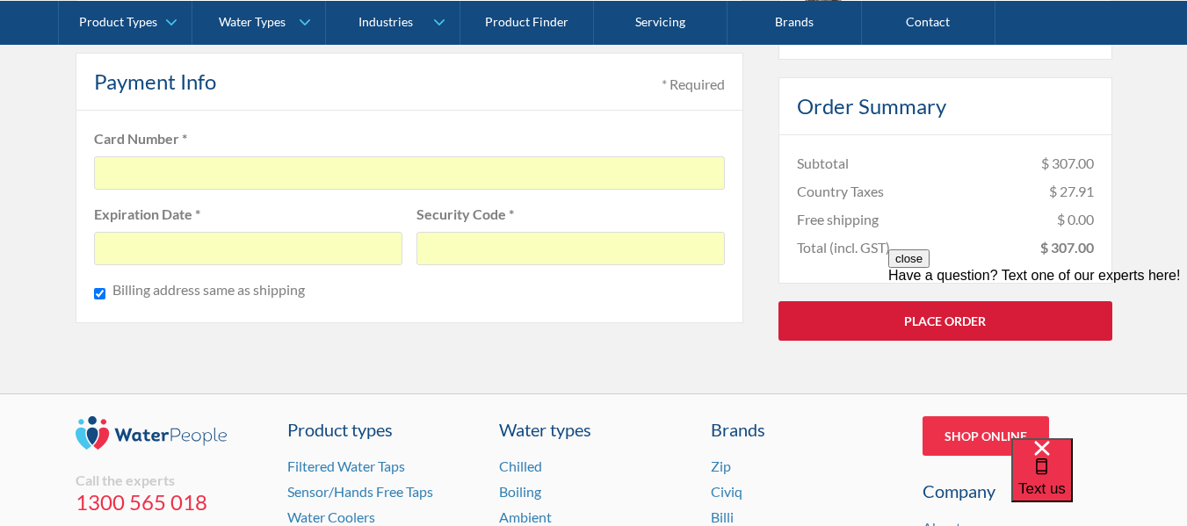
click at [870, 312] on link "Place Order" at bounding box center [945, 321] width 334 height 40
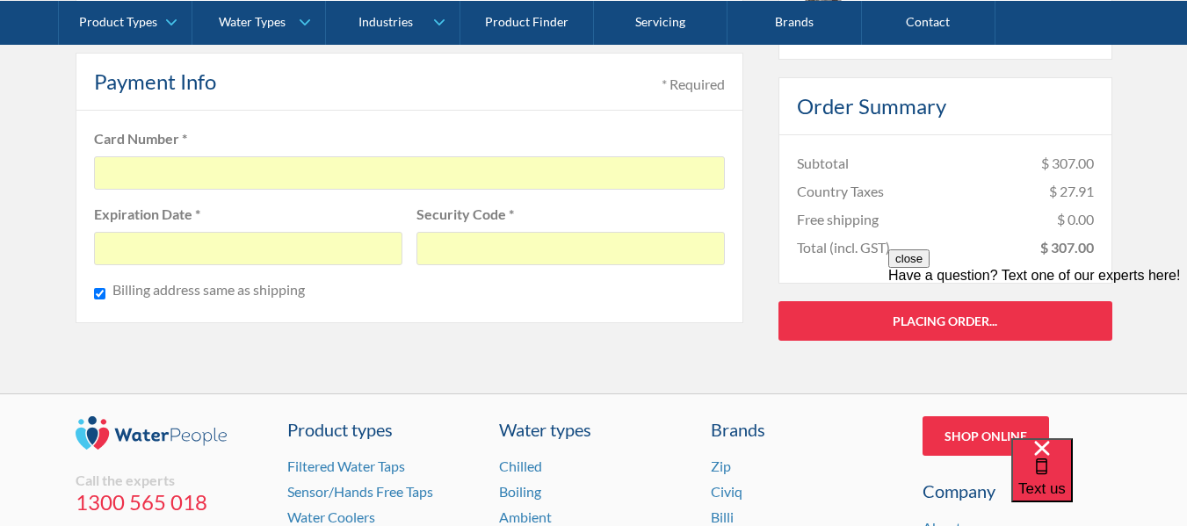
click at [929, 268] on button "close" at bounding box center [908, 258] width 41 height 18
